Goal: Task Accomplishment & Management: Manage account settings

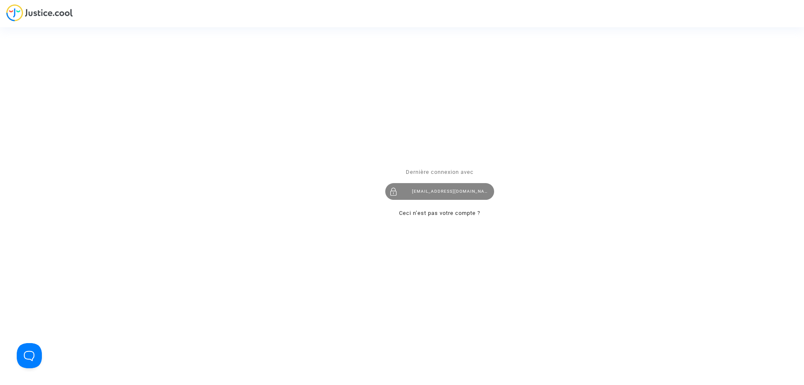
click at [430, 191] on div "[EMAIL_ADDRESS][DOMAIN_NAME]" at bounding box center [439, 191] width 109 height 17
